Goal: Use online tool/utility: Utilize a website feature to perform a specific function

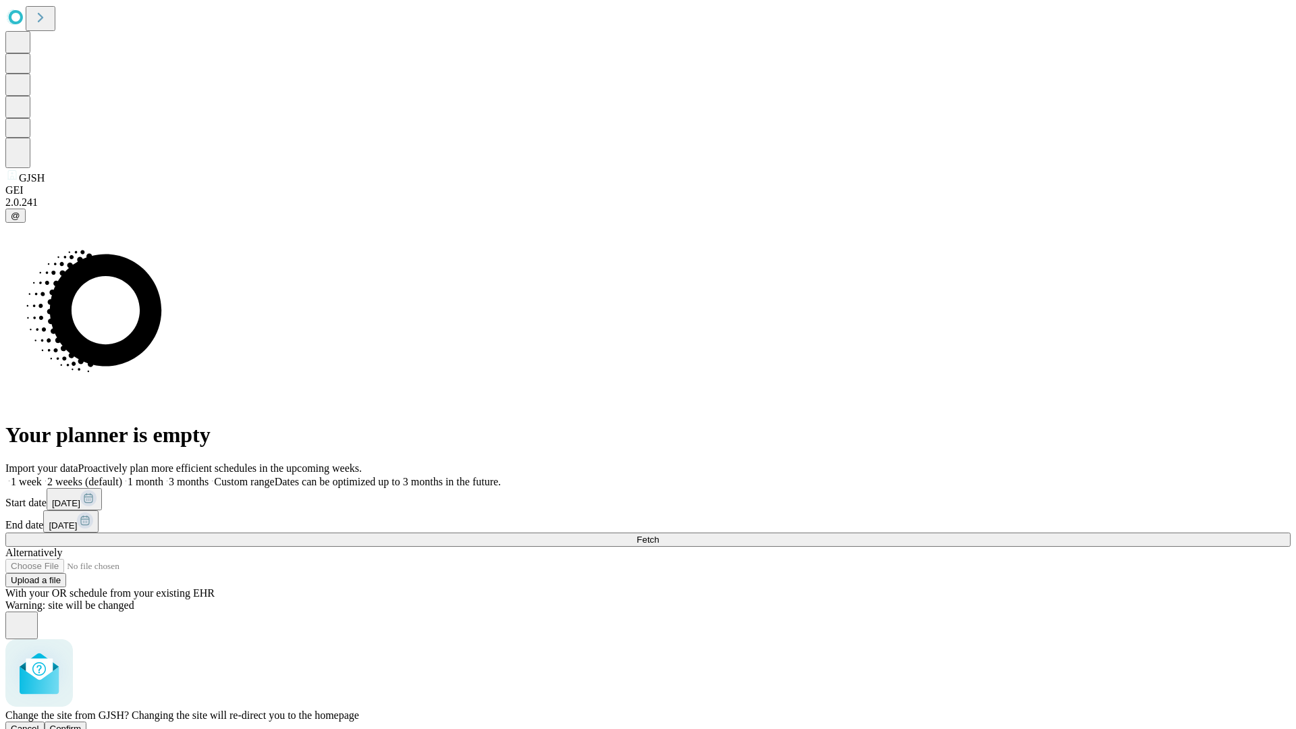
click at [82, 723] on span "Confirm" at bounding box center [66, 728] width 32 height 10
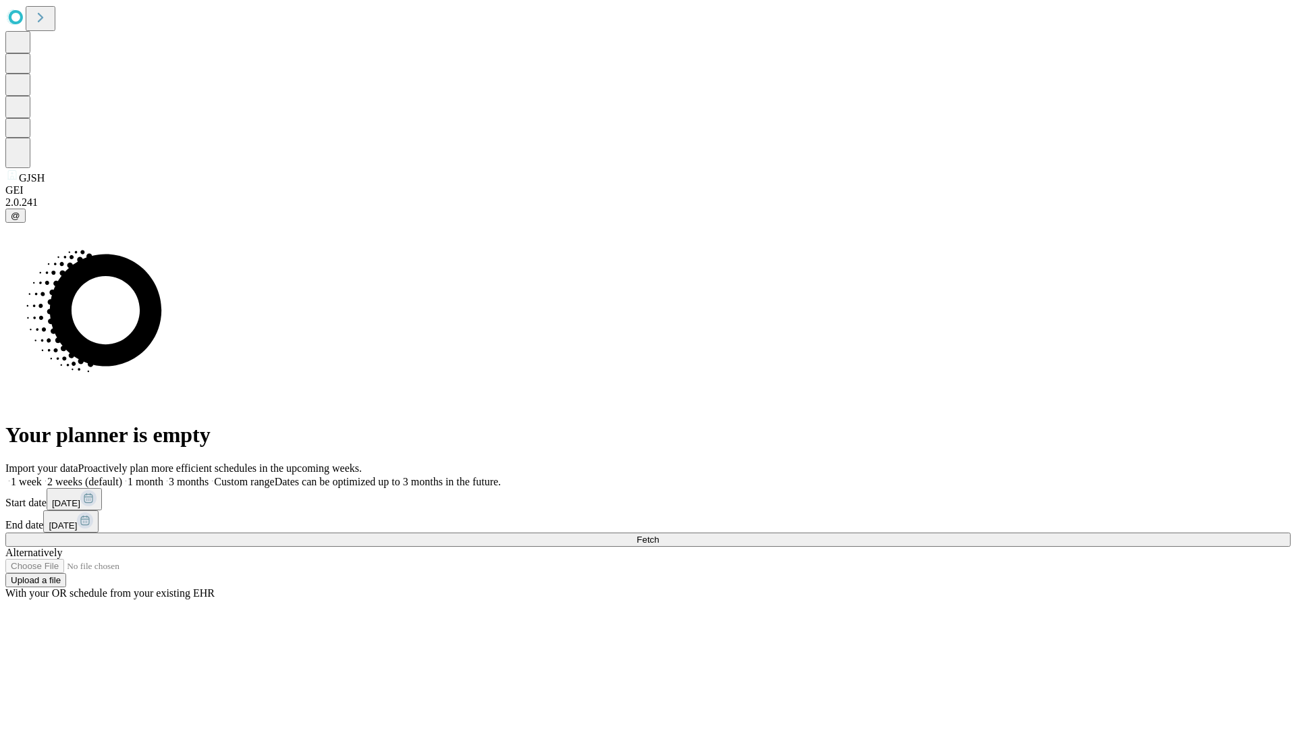
click at [122, 476] on label "2 weeks (default)" at bounding box center [82, 481] width 80 height 11
click at [659, 534] on span "Fetch" at bounding box center [647, 539] width 22 height 10
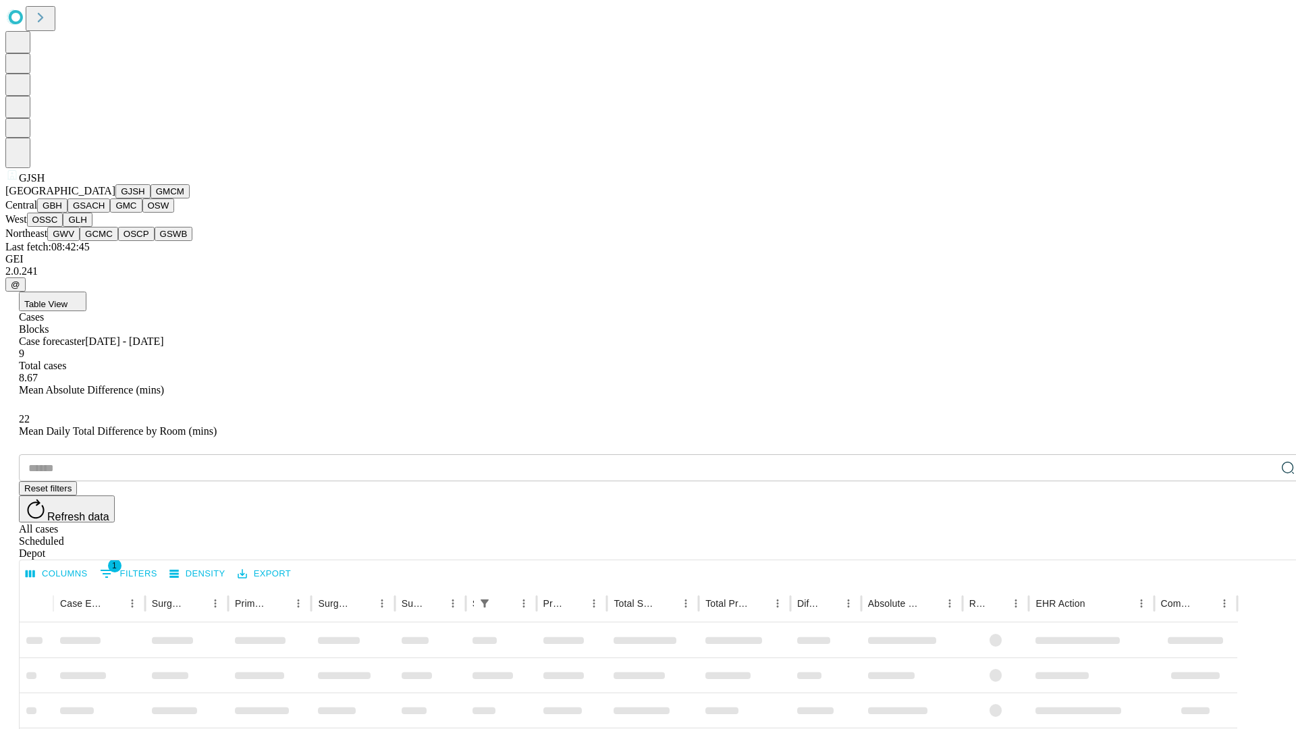
click at [150, 198] on button "GMCM" at bounding box center [169, 191] width 39 height 14
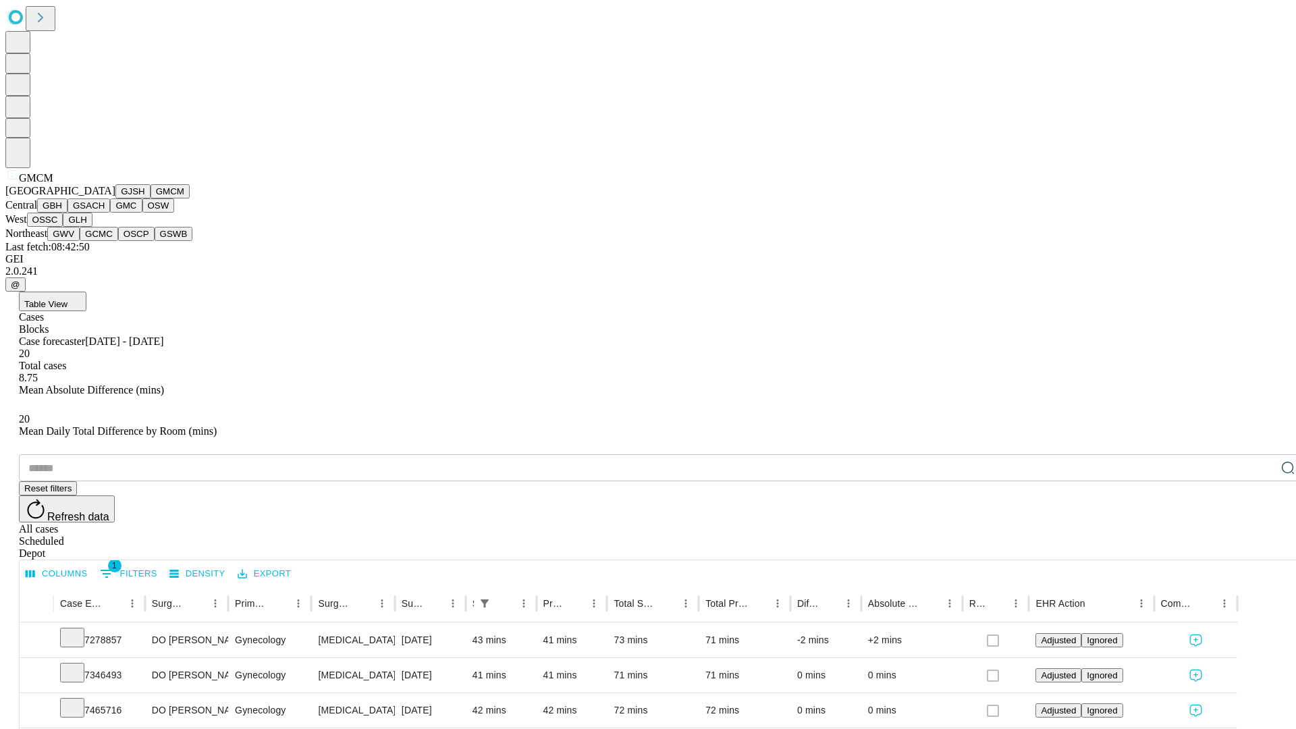
click at [67, 213] on button "GBH" at bounding box center [52, 205] width 30 height 14
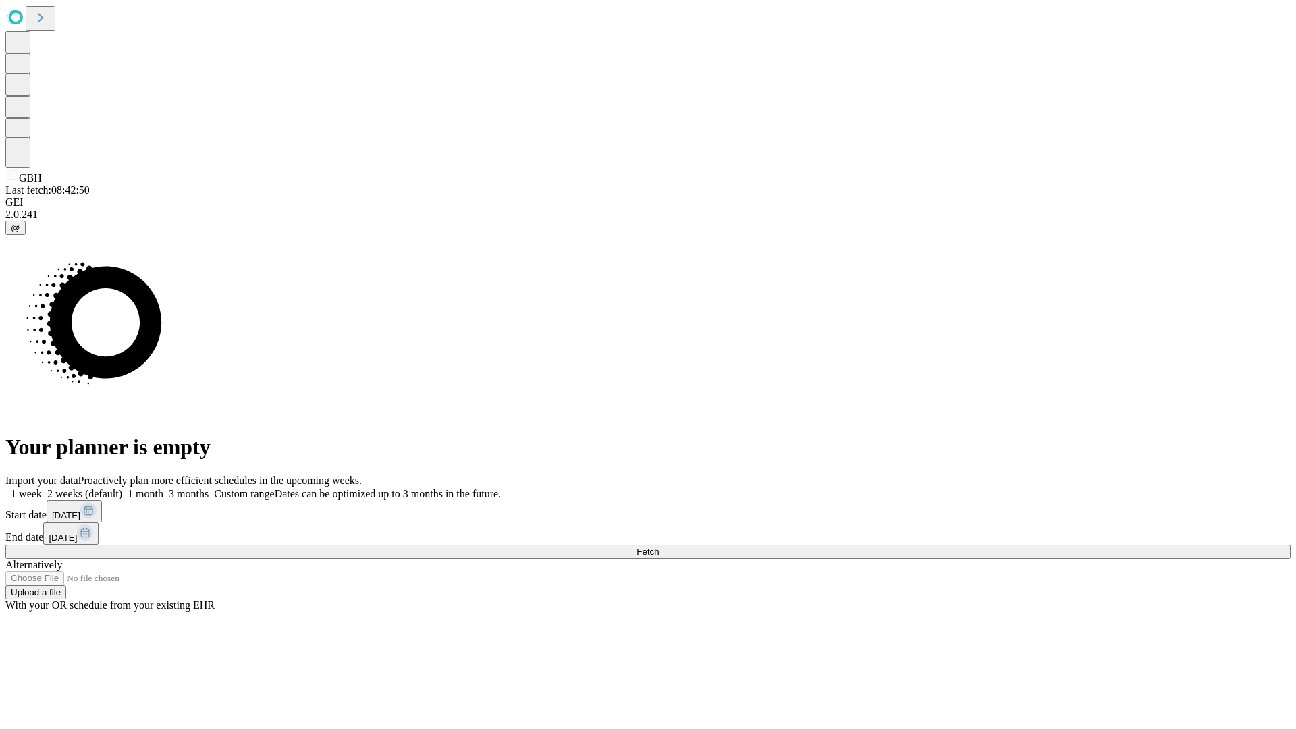
click at [122, 488] on label "2 weeks (default)" at bounding box center [82, 493] width 80 height 11
click at [659, 547] on span "Fetch" at bounding box center [647, 552] width 22 height 10
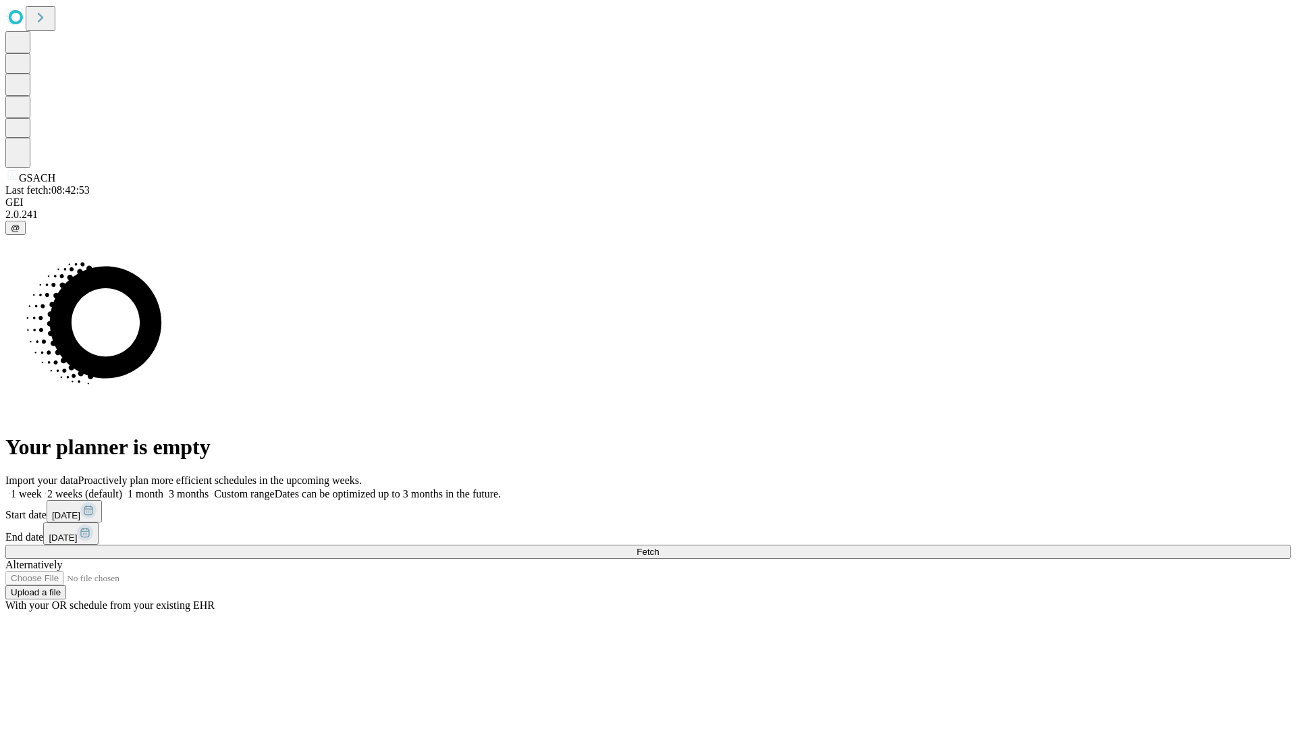
click at [122, 488] on label "2 weeks (default)" at bounding box center [82, 493] width 80 height 11
click at [659, 547] on span "Fetch" at bounding box center [647, 552] width 22 height 10
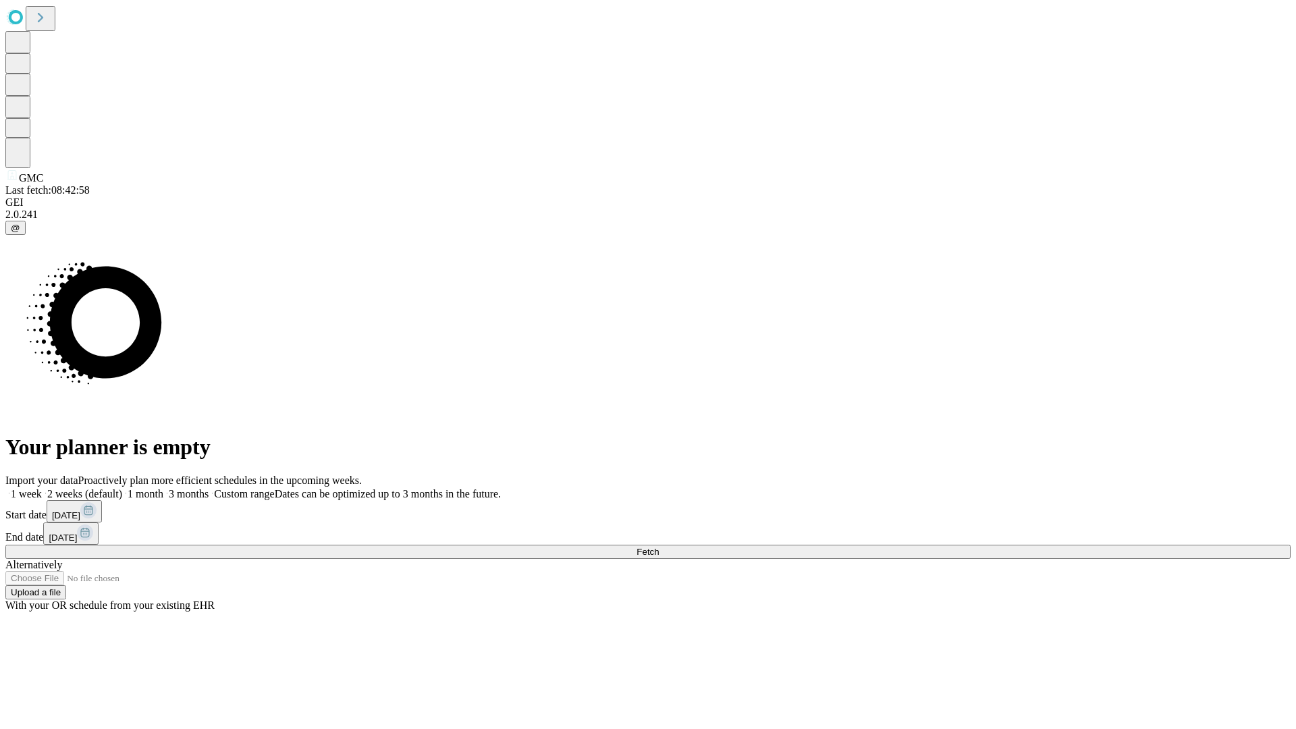
click at [659, 547] on span "Fetch" at bounding box center [647, 552] width 22 height 10
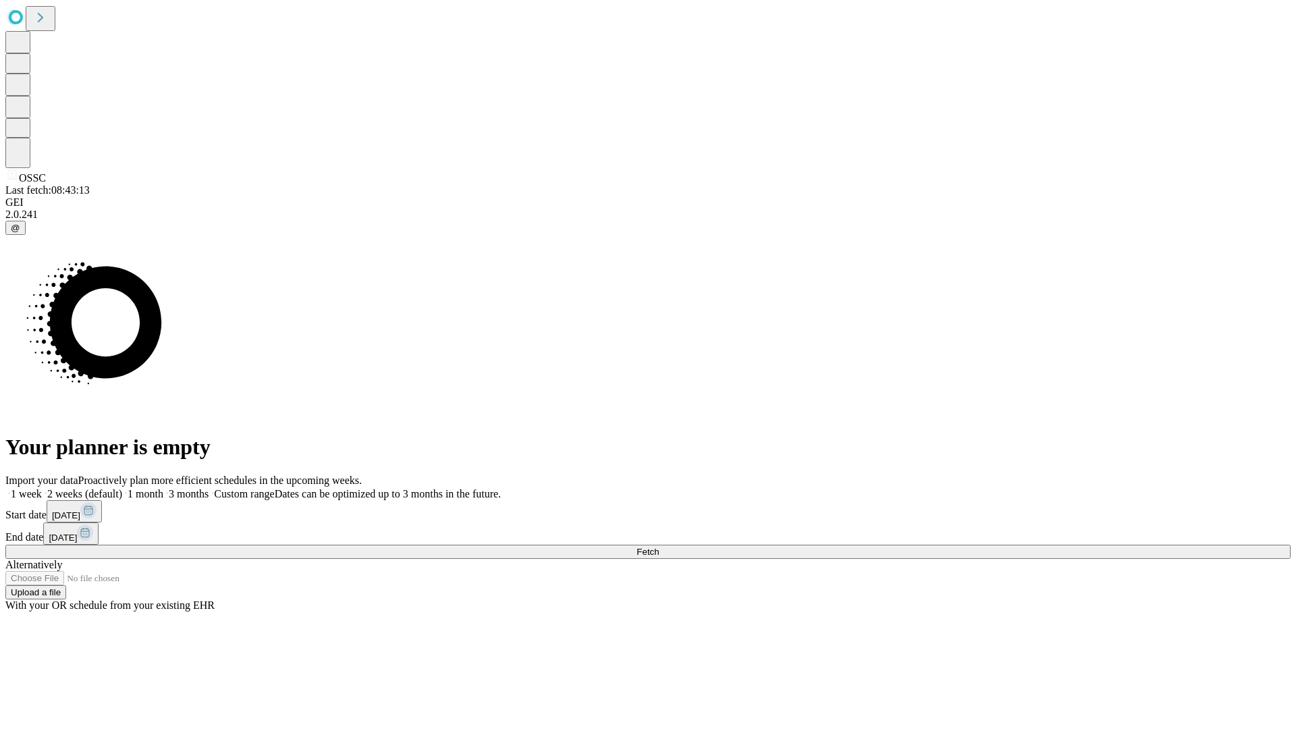
click at [122, 488] on label "2 weeks (default)" at bounding box center [82, 493] width 80 height 11
click at [659, 547] on span "Fetch" at bounding box center [647, 552] width 22 height 10
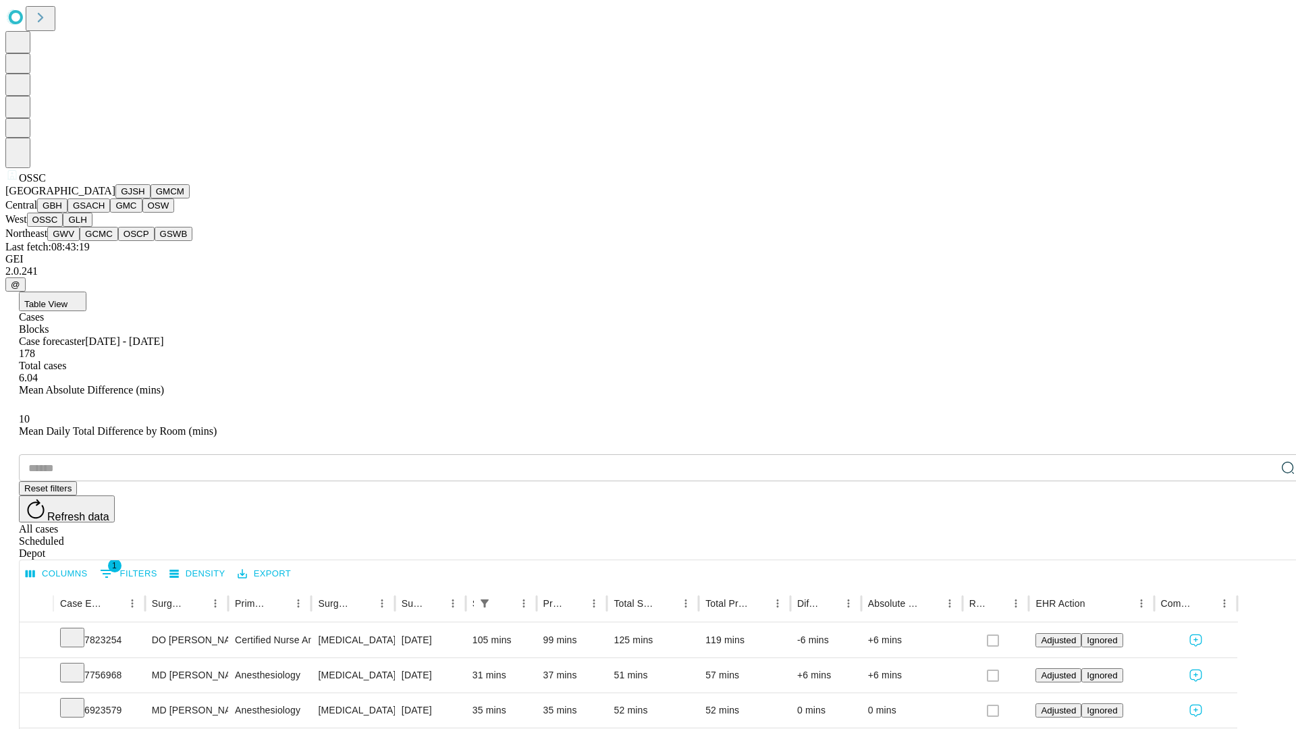
click at [92, 227] on button "GLH" at bounding box center [77, 220] width 29 height 14
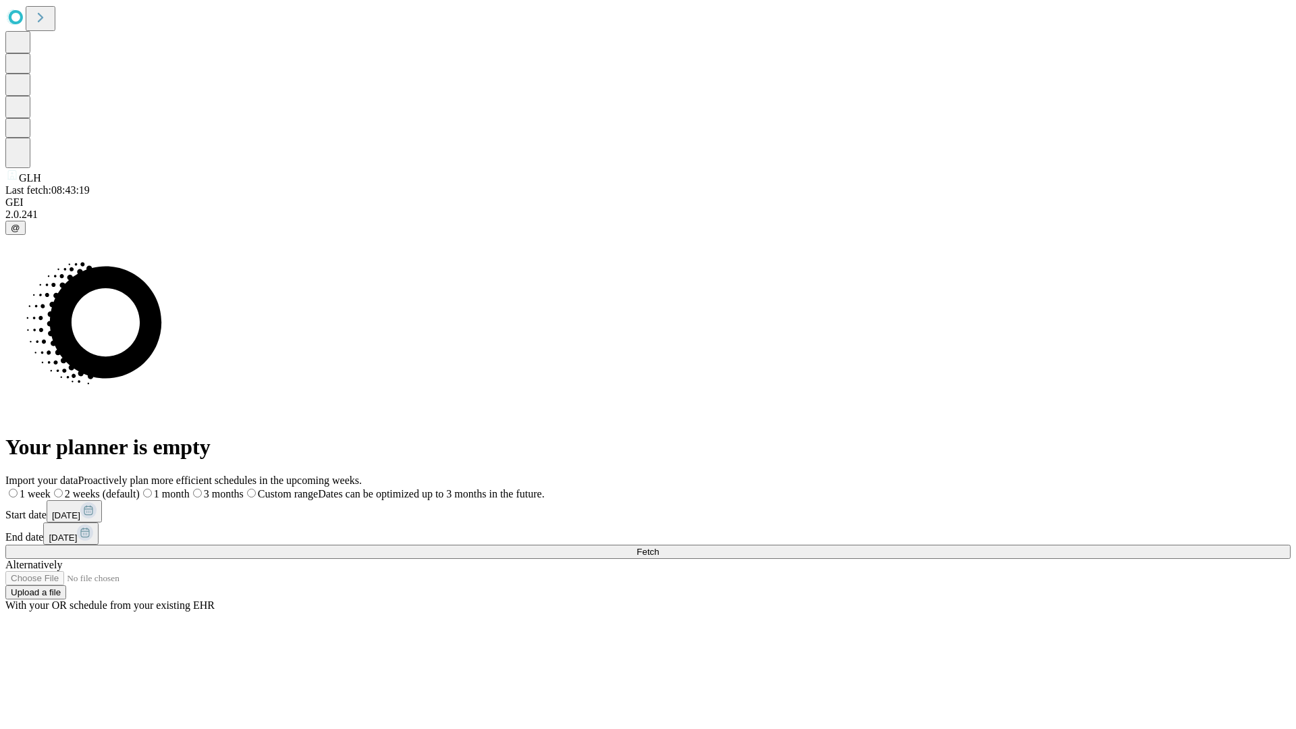
click at [140, 488] on label "2 weeks (default)" at bounding box center [95, 493] width 89 height 11
click at [659, 547] on span "Fetch" at bounding box center [647, 552] width 22 height 10
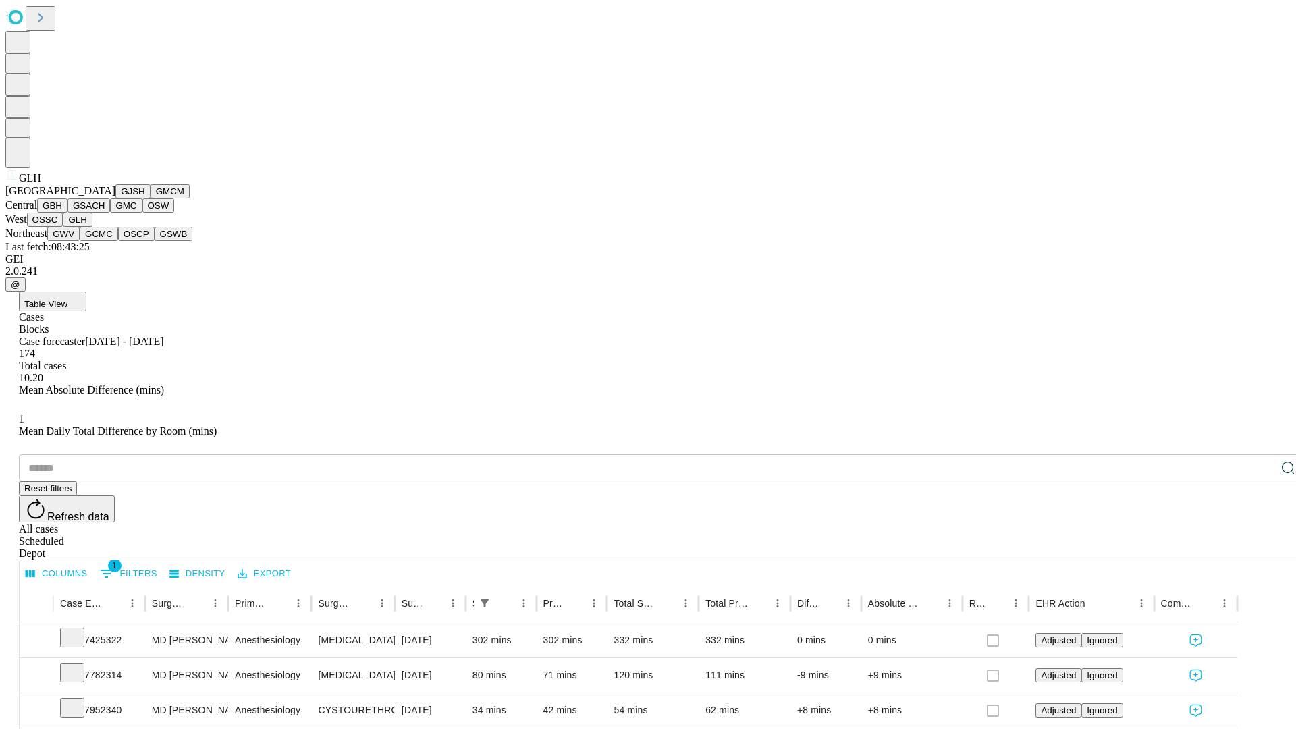
click at [80, 241] on button "GWV" at bounding box center [63, 234] width 32 height 14
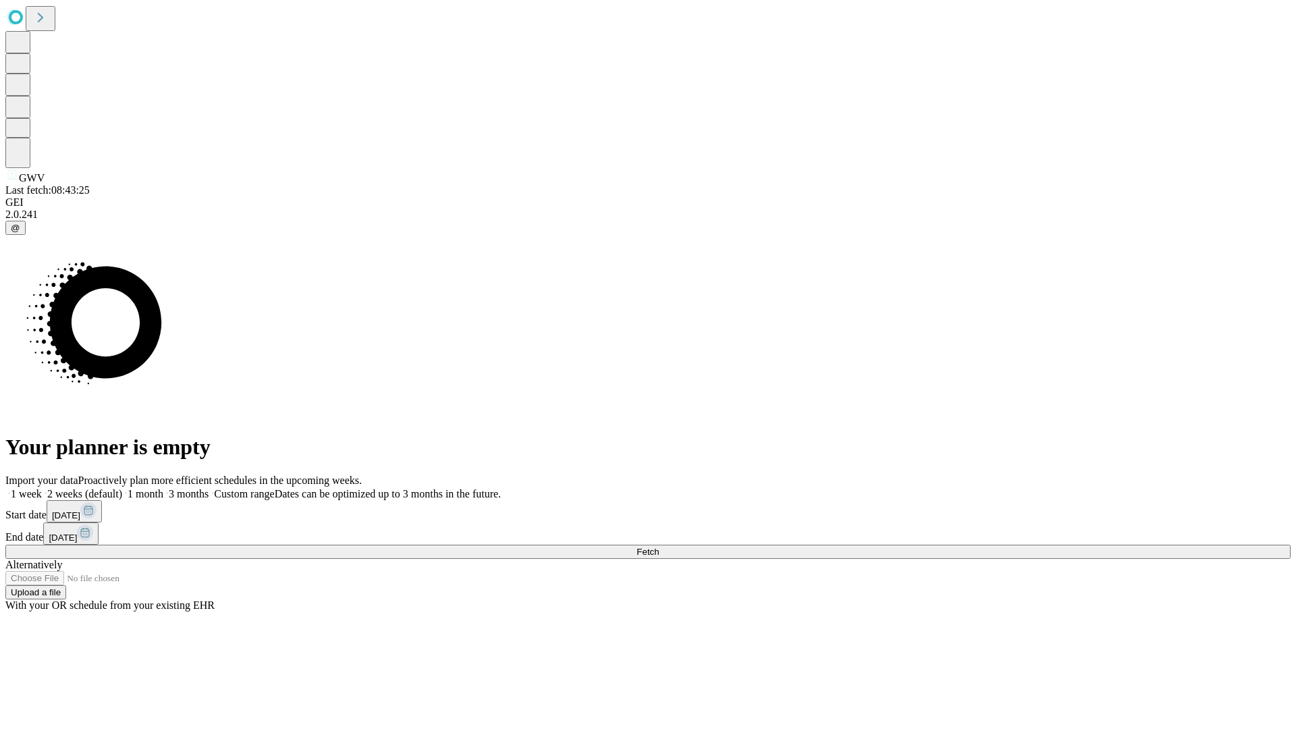
click at [122, 488] on label "2 weeks (default)" at bounding box center [82, 493] width 80 height 11
click at [659, 547] on span "Fetch" at bounding box center [647, 552] width 22 height 10
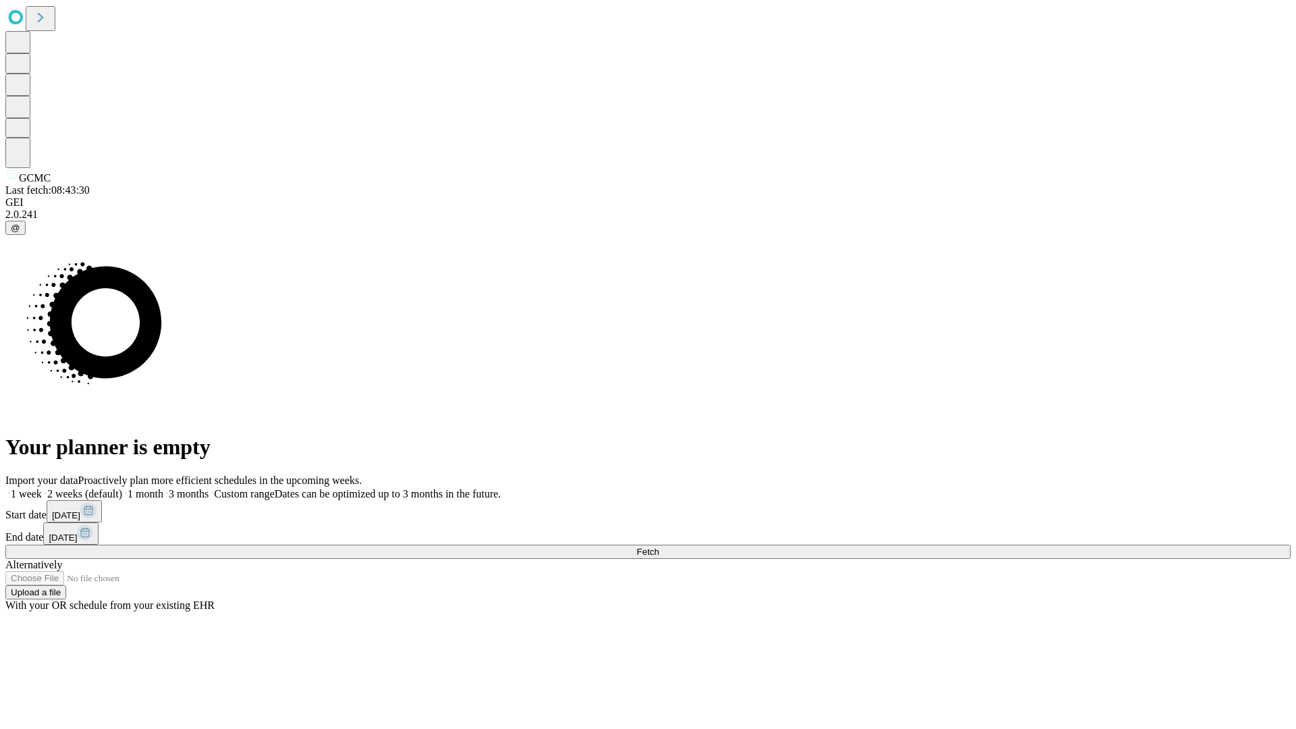
click at [122, 488] on label "2 weeks (default)" at bounding box center [82, 493] width 80 height 11
click at [659, 547] on span "Fetch" at bounding box center [647, 552] width 22 height 10
